Goal: Use online tool/utility: Use online tool/utility

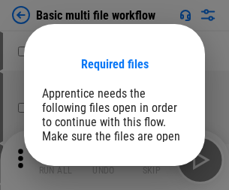
scroll to position [114, 0]
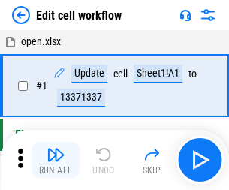
click at [56, 160] on img "button" at bounding box center [56, 155] width 18 height 18
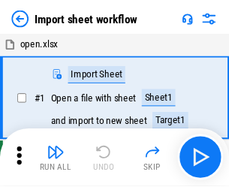
scroll to position [5, 0]
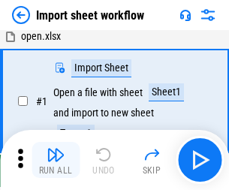
click at [56, 160] on img "button" at bounding box center [56, 155] width 18 height 18
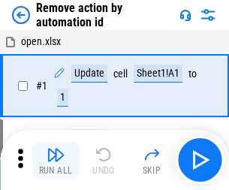
click at [56, 160] on img "button" at bounding box center [56, 155] width 18 height 18
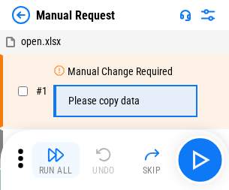
click at [56, 160] on img "button" at bounding box center [56, 155] width 18 height 18
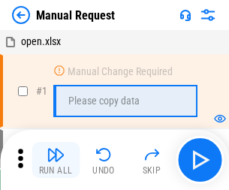
click at [56, 160] on img "button" at bounding box center [56, 155] width 18 height 18
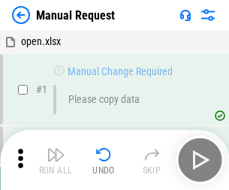
scroll to position [51, 0]
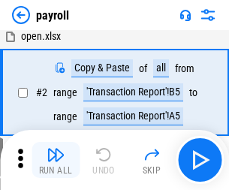
click at [56, 160] on img "button" at bounding box center [56, 155] width 18 height 18
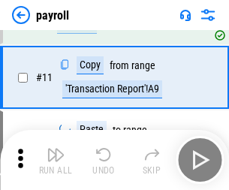
scroll to position [109, 0]
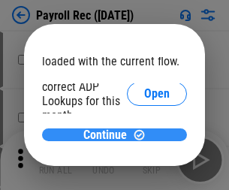
click at [109, 135] on span "Continue" at bounding box center [105, 135] width 44 height 12
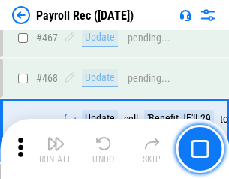
scroll to position [8016, 0]
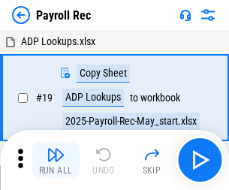
click at [56, 160] on img "button" at bounding box center [56, 155] width 18 height 18
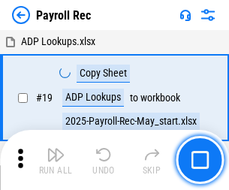
scroll to position [92, 0]
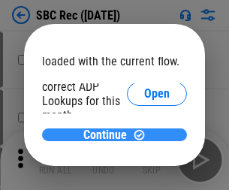
click at [109, 135] on span "Continue" at bounding box center [105, 135] width 44 height 12
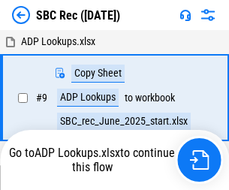
scroll to position [3, 0]
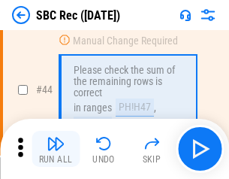
click at [56, 149] on img "button" at bounding box center [56, 144] width 18 height 18
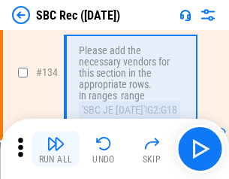
click at [56, 149] on img "button" at bounding box center [56, 144] width 18 height 18
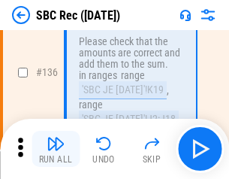
click at [56, 149] on img "button" at bounding box center [56, 144] width 18 height 18
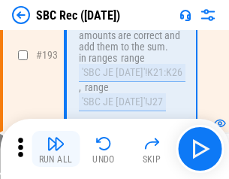
click at [56, 149] on img "button" at bounding box center [56, 144] width 18 height 18
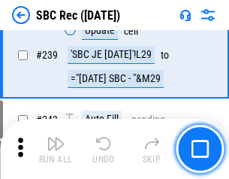
scroll to position [4832, 0]
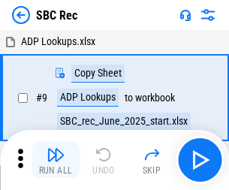
click at [56, 160] on img "button" at bounding box center [56, 155] width 18 height 18
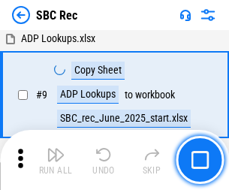
scroll to position [99, 0]
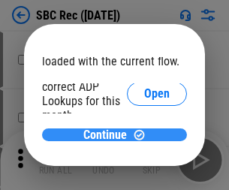
click at [109, 135] on span "Continue" at bounding box center [105, 135] width 44 height 12
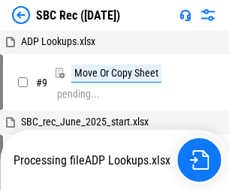
scroll to position [3, 0]
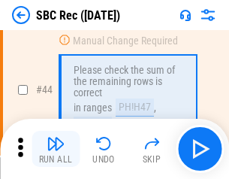
click at [56, 149] on img "button" at bounding box center [56, 144] width 18 height 18
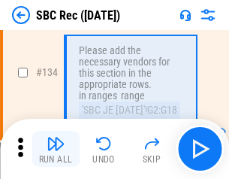
click at [56, 149] on img "button" at bounding box center [56, 144] width 18 height 18
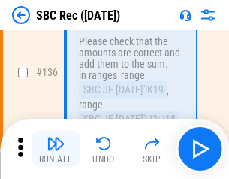
click at [56, 149] on img "button" at bounding box center [56, 144] width 18 height 18
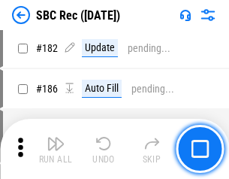
scroll to position [3912, 0]
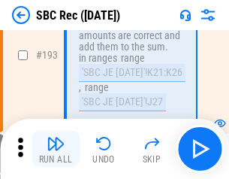
click at [56, 149] on img "button" at bounding box center [56, 144] width 18 height 18
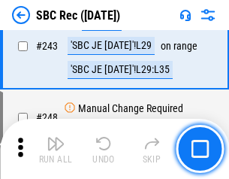
scroll to position [4832, 0]
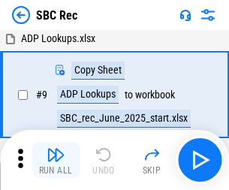
click at [56, 160] on img "button" at bounding box center [56, 155] width 18 height 18
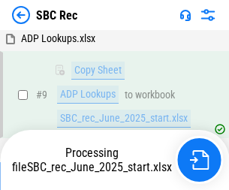
scroll to position [99, 0]
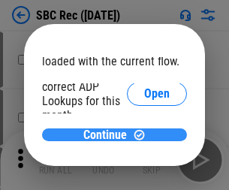
click at [109, 135] on span "Continue" at bounding box center [105, 135] width 44 height 12
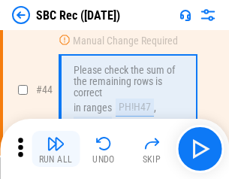
click at [56, 149] on img "button" at bounding box center [56, 144] width 18 height 18
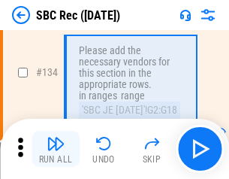
click at [56, 149] on img "button" at bounding box center [56, 144] width 18 height 18
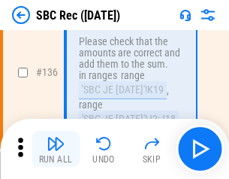
click at [56, 149] on img "button" at bounding box center [56, 144] width 18 height 18
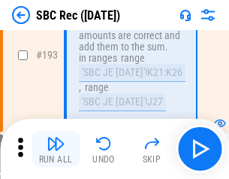
click at [56, 149] on img "button" at bounding box center [56, 144] width 18 height 18
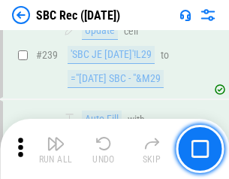
scroll to position [4832, 0]
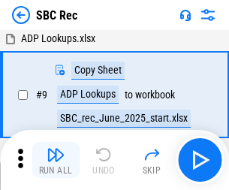
click at [56, 160] on img "button" at bounding box center [56, 155] width 18 height 18
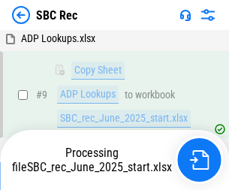
scroll to position [99, 0]
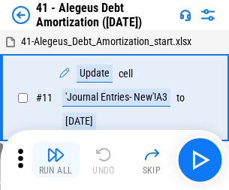
click at [56, 160] on img "button" at bounding box center [56, 155] width 18 height 18
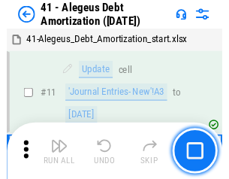
scroll to position [186, 0]
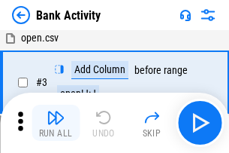
click at [56, 123] on img "button" at bounding box center [56, 117] width 18 height 18
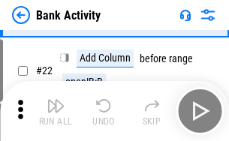
scroll to position [403, 0]
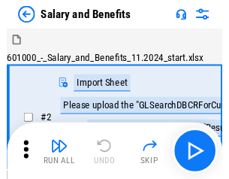
scroll to position [20, 0]
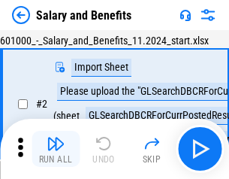
click at [56, 149] on img "button" at bounding box center [56, 144] width 18 height 18
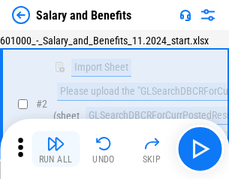
click at [56, 149] on img "button" at bounding box center [56, 144] width 18 height 18
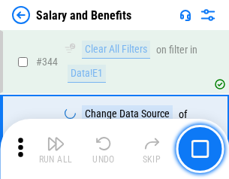
scroll to position [7043, 0]
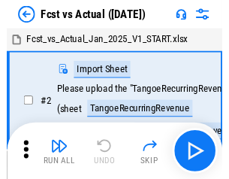
scroll to position [20, 0]
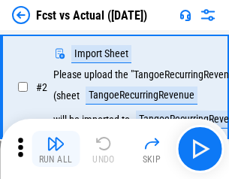
click at [56, 149] on img "button" at bounding box center [56, 144] width 18 height 18
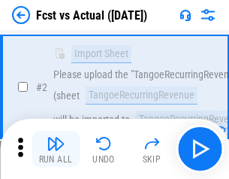
click at [56, 149] on img "button" at bounding box center [56, 144] width 18 height 18
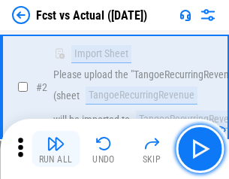
scroll to position [141, 0]
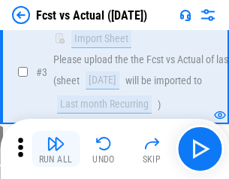
click at [56, 149] on img "button" at bounding box center [56, 144] width 18 height 18
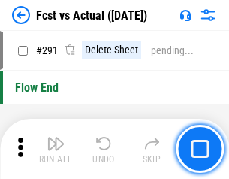
scroll to position [7119, 0]
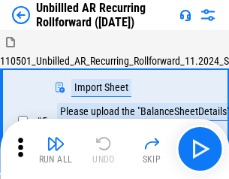
scroll to position [32, 0]
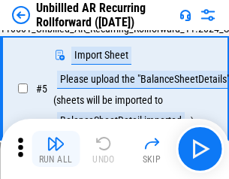
click at [56, 149] on img "button" at bounding box center [56, 144] width 18 height 18
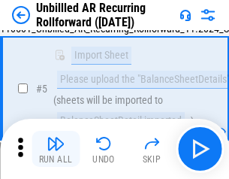
click at [56, 149] on img "button" at bounding box center [56, 144] width 18 height 18
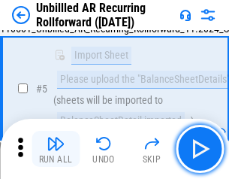
scroll to position [141, 0]
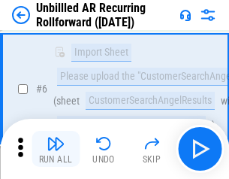
click at [56, 149] on img "button" at bounding box center [56, 144] width 18 height 18
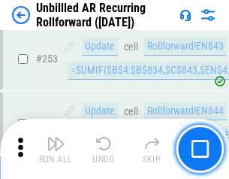
scroll to position [5109, 0]
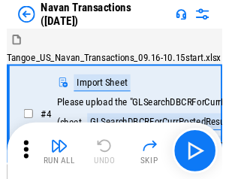
scroll to position [24, 0]
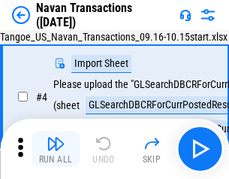
click at [56, 149] on img "button" at bounding box center [56, 144] width 18 height 18
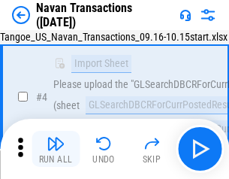
click at [56, 149] on img "button" at bounding box center [56, 144] width 18 height 18
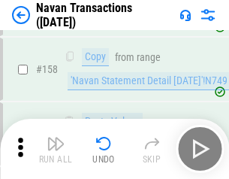
scroll to position [4877, 0]
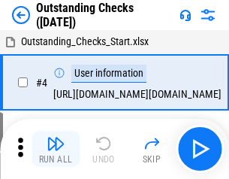
click at [56, 149] on img "button" at bounding box center [56, 144] width 18 height 18
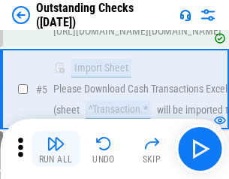
click at [56, 149] on img "button" at bounding box center [56, 144] width 18 height 18
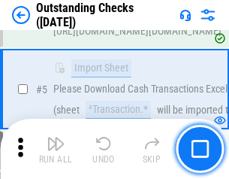
scroll to position [157, 0]
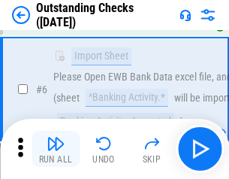
click at [56, 149] on img "button" at bounding box center [56, 144] width 18 height 18
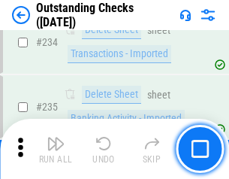
scroll to position [4567, 0]
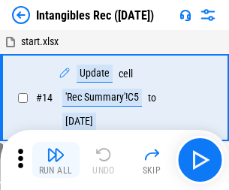
click at [56, 160] on img "button" at bounding box center [56, 155] width 18 height 18
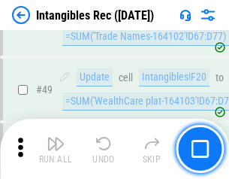
scroll to position [586, 0]
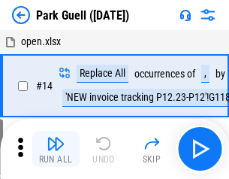
click at [56, 149] on img "button" at bounding box center [56, 144] width 18 height 18
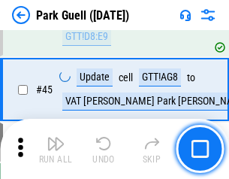
scroll to position [1881, 0]
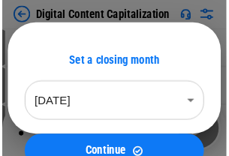
scroll to position [44, 0]
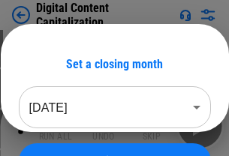
click at [56, 126] on img "button" at bounding box center [56, 121] width 18 height 18
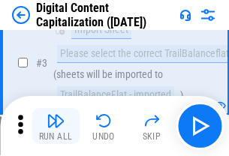
click at [56, 126] on img "button" at bounding box center [56, 121] width 18 height 18
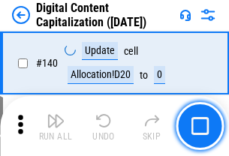
scroll to position [1595, 0]
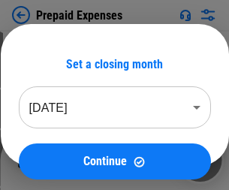
click at [56, 149] on img "button" at bounding box center [56, 155] width 18 height 18
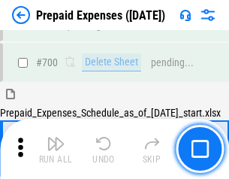
scroll to position [4047, 0]
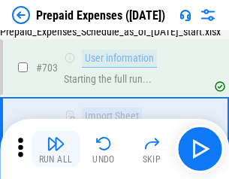
click at [56, 149] on img "button" at bounding box center [56, 144] width 18 height 18
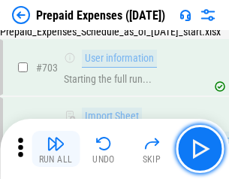
scroll to position [4136, 0]
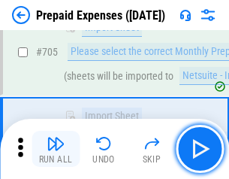
click at [56, 149] on img "button" at bounding box center [56, 144] width 18 height 18
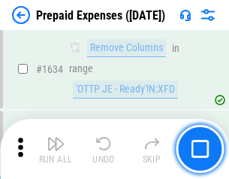
scroll to position [14645, 0]
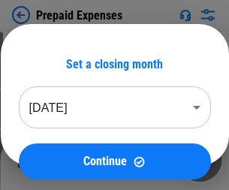
click at [56, 160] on img "button" at bounding box center [56, 155] width 18 height 18
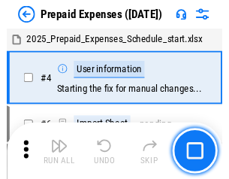
scroll to position [66, 0]
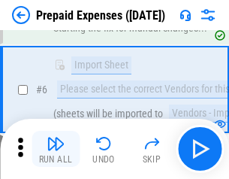
click at [56, 149] on img "button" at bounding box center [56, 144] width 18 height 18
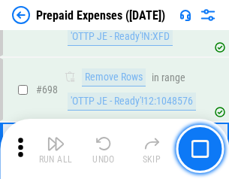
scroll to position [5238, 0]
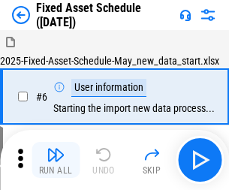
click at [56, 160] on img "button" at bounding box center [56, 155] width 18 height 18
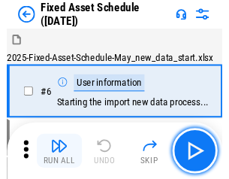
scroll to position [81, 0]
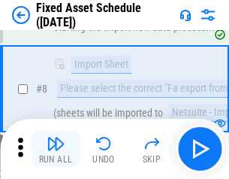
click at [56, 149] on img "button" at bounding box center [56, 144] width 18 height 18
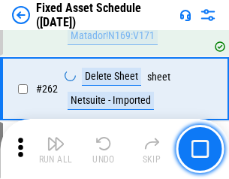
scroll to position [4794, 0]
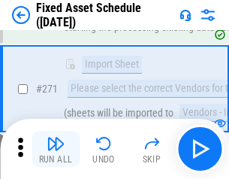
click at [56, 149] on img "button" at bounding box center [56, 144] width 18 height 18
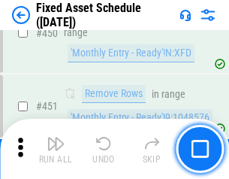
scroll to position [6724, 0]
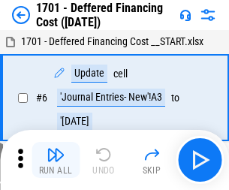
click at [56, 160] on img "button" at bounding box center [56, 155] width 18 height 18
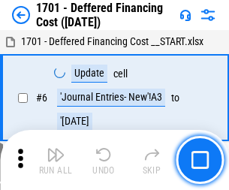
scroll to position [181, 0]
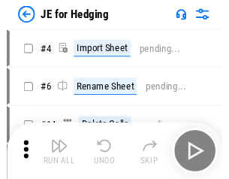
scroll to position [2, 0]
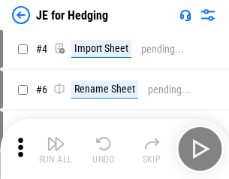
click at [56, 149] on img "button" at bounding box center [56, 144] width 18 height 18
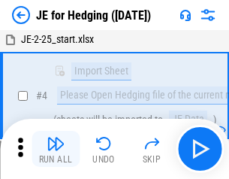
click at [56, 149] on img "button" at bounding box center [56, 144] width 18 height 18
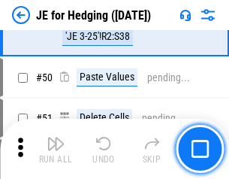
scroll to position [974, 0]
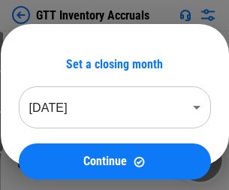
click at [56, 149] on img "button" at bounding box center [56, 155] width 18 height 18
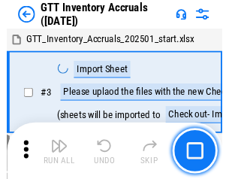
scroll to position [2, 0]
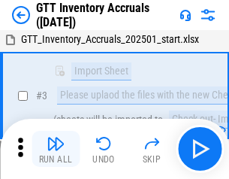
click at [56, 149] on img "button" at bounding box center [56, 144] width 18 height 18
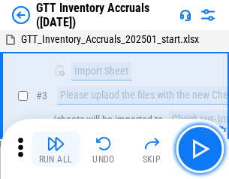
scroll to position [97, 0]
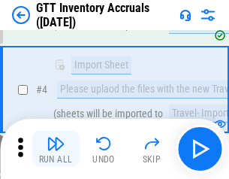
click at [56, 149] on img "button" at bounding box center [56, 144] width 18 height 18
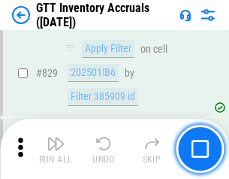
scroll to position [11417, 0]
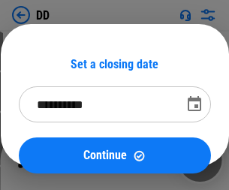
click at [56, 160] on img "button" at bounding box center [56, 155] width 18 height 18
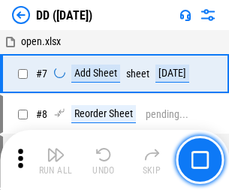
scroll to position [145, 0]
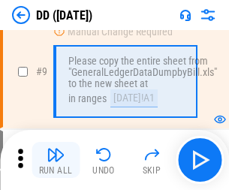
click at [56, 160] on img "button" at bounding box center [56, 155] width 18 height 18
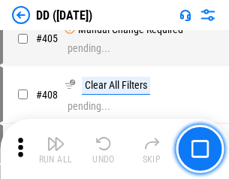
scroll to position [6730, 0]
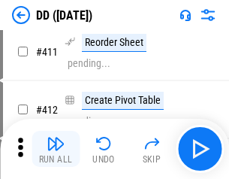
click at [56, 149] on img "button" at bounding box center [56, 144] width 18 height 18
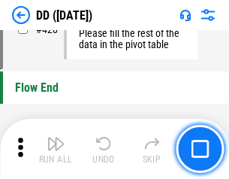
scroll to position [7199, 0]
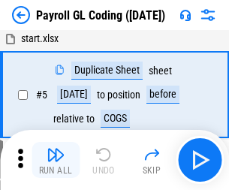
click at [56, 160] on img "button" at bounding box center [56, 155] width 18 height 18
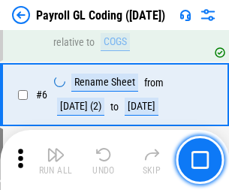
scroll to position [181, 0]
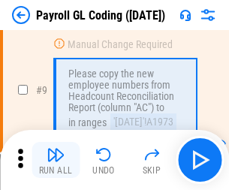
click at [56, 160] on img "button" at bounding box center [56, 155] width 18 height 18
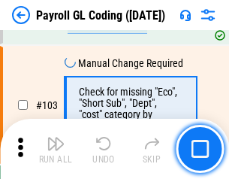
scroll to position [3529, 0]
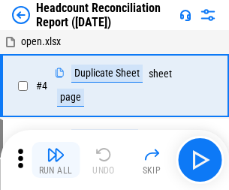
click at [56, 160] on img "button" at bounding box center [56, 155] width 18 height 18
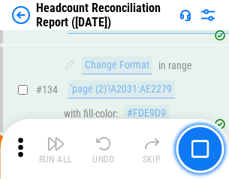
scroll to position [1808, 0]
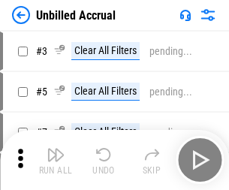
click at [56, 160] on img "button" at bounding box center [56, 155] width 18 height 18
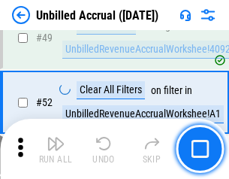
scroll to position [1364, 0]
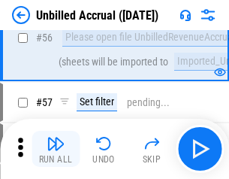
click at [56, 149] on img "button" at bounding box center [56, 144] width 18 height 18
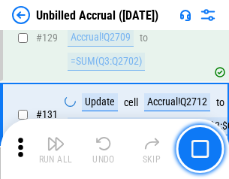
scroll to position [4480, 0]
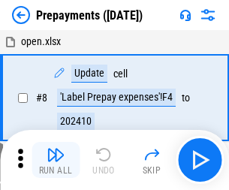
click at [56, 160] on img "button" at bounding box center [56, 155] width 18 height 18
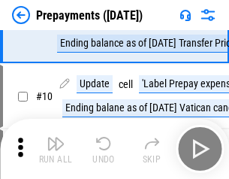
scroll to position [94, 0]
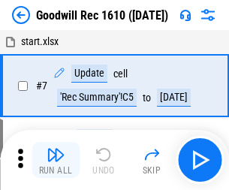
click at [56, 160] on img "button" at bounding box center [56, 155] width 18 height 18
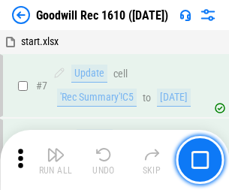
scroll to position [257, 0]
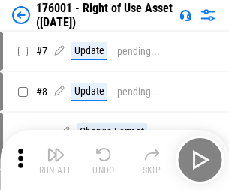
click at [56, 160] on img "button" at bounding box center [56, 155] width 18 height 18
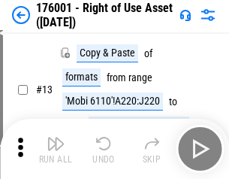
scroll to position [97, 0]
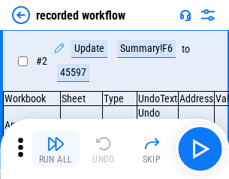
click at [56, 149] on img "button" at bounding box center [56, 144] width 18 height 18
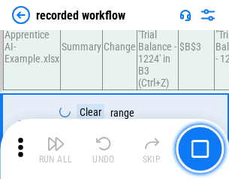
scroll to position [4701, 0]
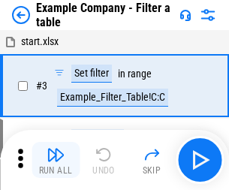
click at [56, 160] on img "button" at bounding box center [56, 155] width 18 height 18
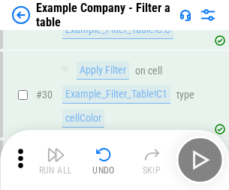
scroll to position [1376, 0]
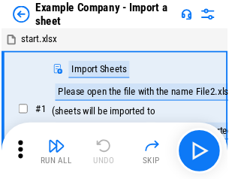
scroll to position [23, 0]
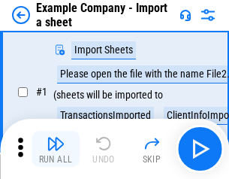
click at [56, 149] on img "button" at bounding box center [56, 144] width 18 height 18
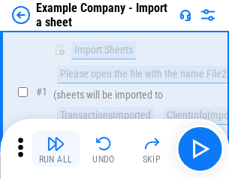
click at [56, 149] on img "button" at bounding box center [56, 144] width 18 height 18
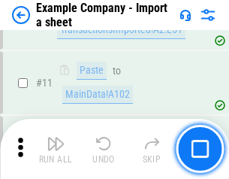
scroll to position [332, 0]
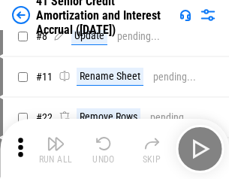
click at [56, 149] on img "button" at bounding box center [56, 144] width 18 height 18
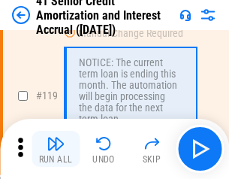
click at [56, 149] on img "button" at bounding box center [56, 144] width 18 height 18
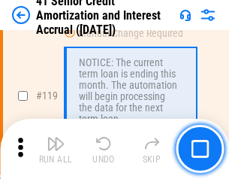
scroll to position [1419, 0]
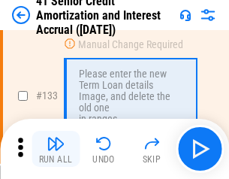
click at [56, 149] on img "button" at bounding box center [56, 144] width 18 height 18
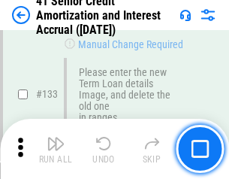
scroll to position [1572, 0]
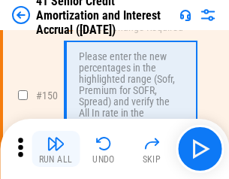
click at [56, 149] on img "button" at bounding box center [56, 144] width 18 height 18
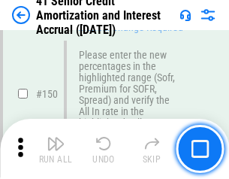
scroll to position [1730, 0]
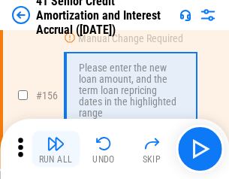
click at [56, 149] on img "button" at bounding box center [56, 144] width 18 height 18
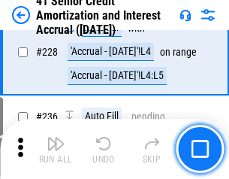
scroll to position [3369, 0]
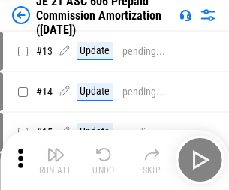
click at [56, 149] on img "button" at bounding box center [56, 155] width 18 height 18
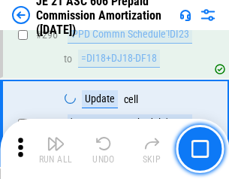
scroll to position [2768, 0]
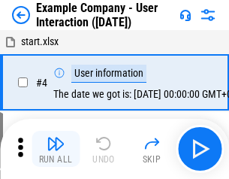
click at [56, 149] on img "button" at bounding box center [56, 144] width 18 height 18
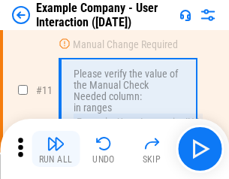
click at [56, 149] on img "button" at bounding box center [56, 144] width 18 height 18
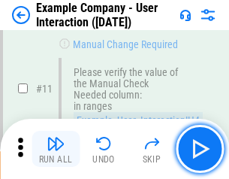
scroll to position [326, 0]
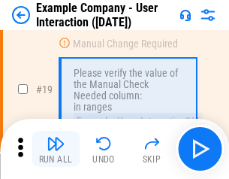
click at [56, 149] on img "button" at bounding box center [56, 144] width 18 height 18
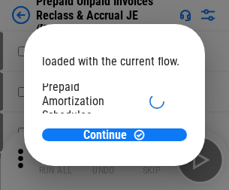
scroll to position [89, 0]
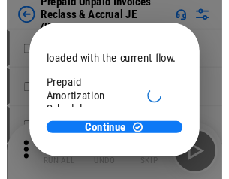
scroll to position [89, 0]
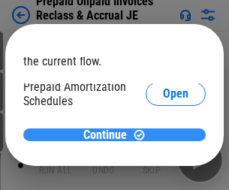
click at [109, 135] on span "Continue" at bounding box center [105, 135] width 44 height 12
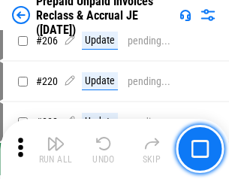
scroll to position [1949, 0]
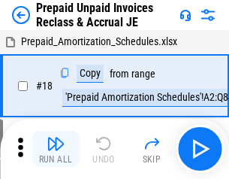
click at [56, 149] on img "button" at bounding box center [56, 144] width 18 height 18
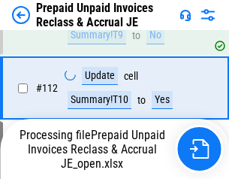
scroll to position [1009, 0]
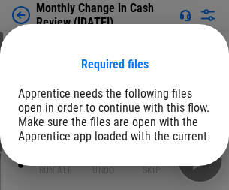
click at [168, 179] on span "Open" at bounding box center [181, 185] width 26 height 12
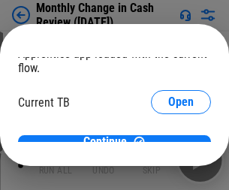
click at [168, 142] on span "Open" at bounding box center [181, 148] width 26 height 12
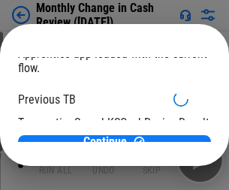
scroll to position [49, 0]
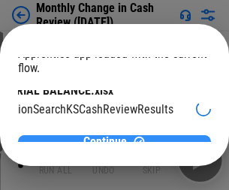
click at [109, 136] on span "Continue" at bounding box center [105, 142] width 44 height 12
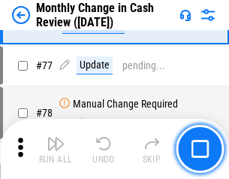
scroll to position [1076, 0]
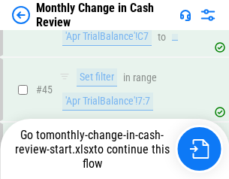
scroll to position [1076, 0]
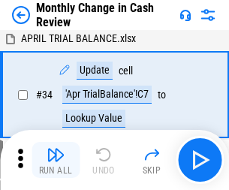
click at [56, 160] on img "button" at bounding box center [56, 155] width 18 height 18
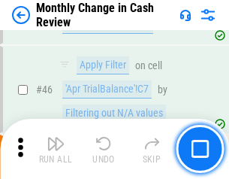
scroll to position [493, 0]
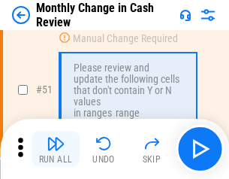
click at [56, 149] on img "button" at bounding box center [56, 144] width 18 height 18
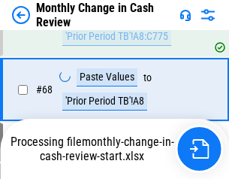
scroll to position [1076, 0]
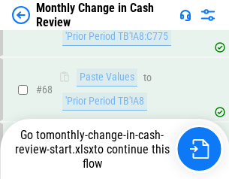
scroll to position [1076, 0]
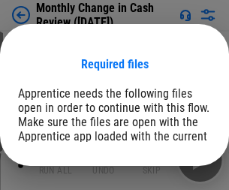
click at [168, 179] on span "Open" at bounding box center [181, 185] width 26 height 12
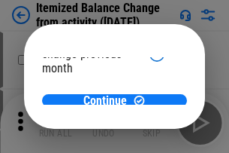
scroll to position [110, 0]
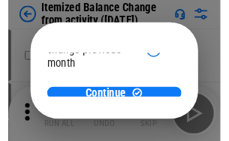
scroll to position [110, 0]
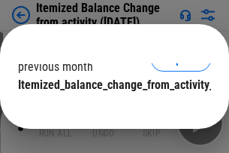
click at [109, 109] on span "Continue" at bounding box center [105, 115] width 44 height 12
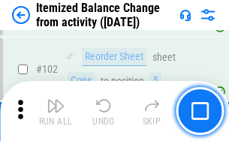
scroll to position [2516, 0]
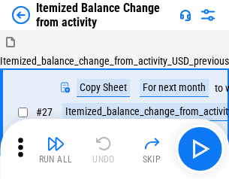
scroll to position [23, 0]
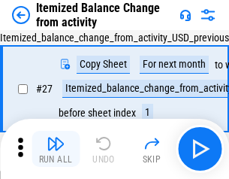
click at [56, 149] on img "button" at bounding box center [56, 144] width 18 height 18
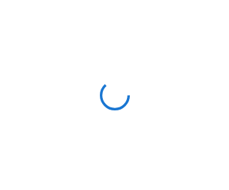
scroll to position [7, 0]
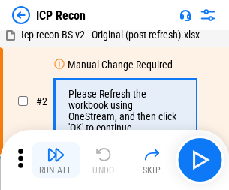
click at [56, 160] on img "button" at bounding box center [56, 155] width 18 height 18
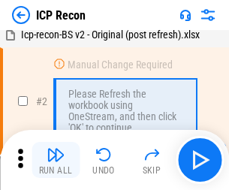
click at [56, 160] on img "button" at bounding box center [56, 155] width 18 height 18
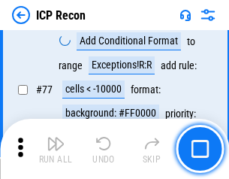
scroll to position [1352, 0]
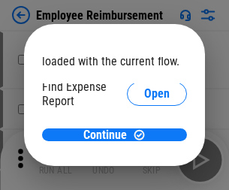
click at [144, 174] on span "Open" at bounding box center [157, 180] width 26 height 12
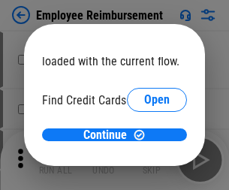
scroll to position [88, 0]
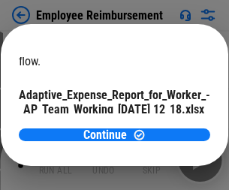
click at [168, 126] on span "Open" at bounding box center [181, 132] width 26 height 12
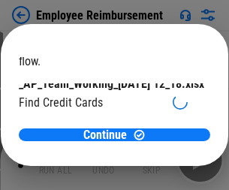
scroll to position [156, 0]
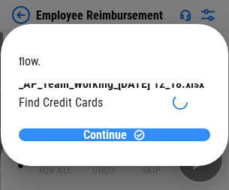
click at [109, 135] on span "Continue" at bounding box center [105, 135] width 44 height 12
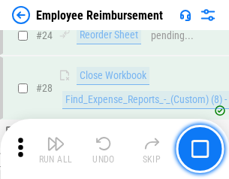
scroll to position [703, 0]
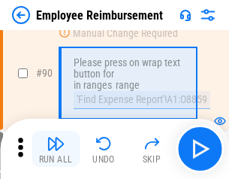
click at [56, 149] on img "button" at bounding box center [56, 144] width 18 height 18
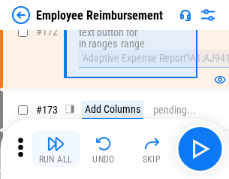
click at [56, 149] on img "button" at bounding box center [56, 144] width 18 height 18
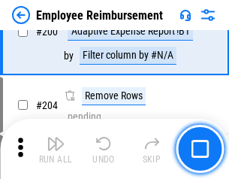
scroll to position [3806, 0]
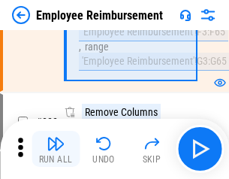
click at [56, 149] on img "button" at bounding box center [56, 144] width 18 height 18
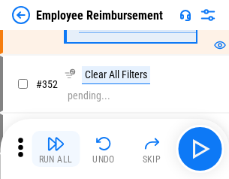
click at [56, 149] on img "button" at bounding box center [56, 144] width 18 height 18
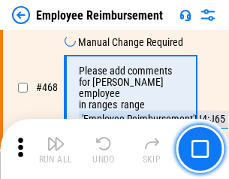
scroll to position [9196, 0]
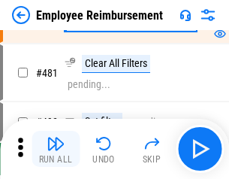
click at [56, 149] on img "button" at bounding box center [56, 144] width 18 height 18
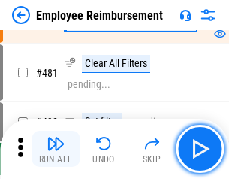
click at [56, 149] on img "button" at bounding box center [56, 144] width 18 height 18
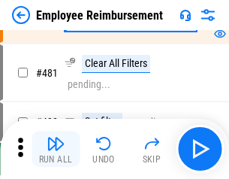
click at [56, 149] on img "button" at bounding box center [56, 144] width 18 height 18
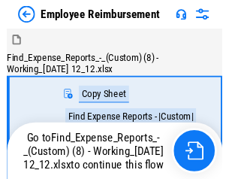
scroll to position [51, 0]
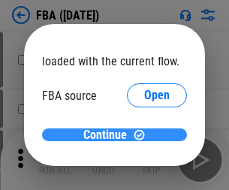
click at [109, 135] on span "Continue" at bounding box center [105, 135] width 44 height 12
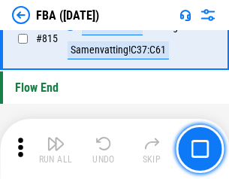
scroll to position [13465, 0]
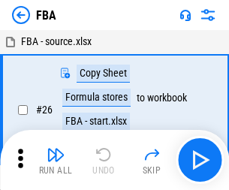
scroll to position [15, 0]
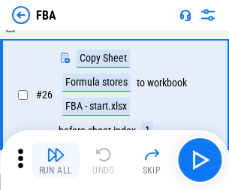
click at [56, 160] on img "button" at bounding box center [56, 155] width 18 height 18
